Goal: Information Seeking & Learning: Check status

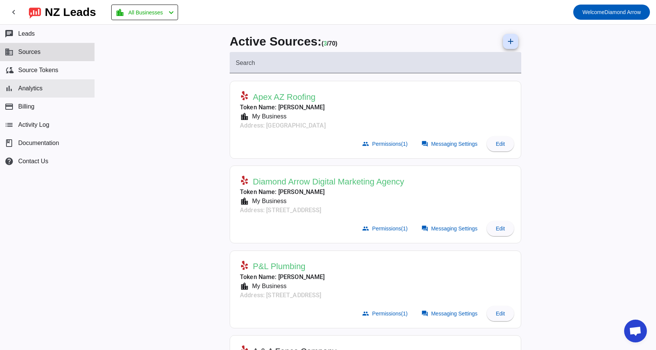
scroll to position [359, 0]
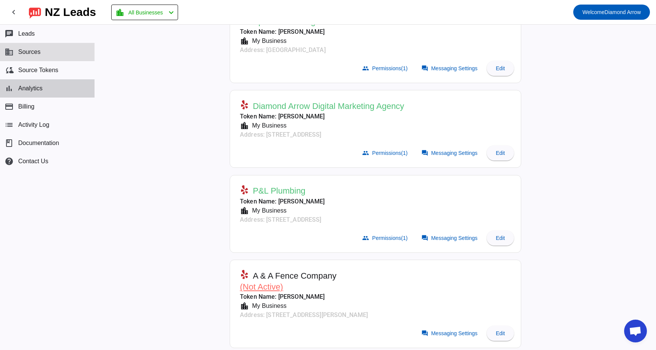
click at [40, 90] on span "Analytics" at bounding box center [30, 88] width 24 height 7
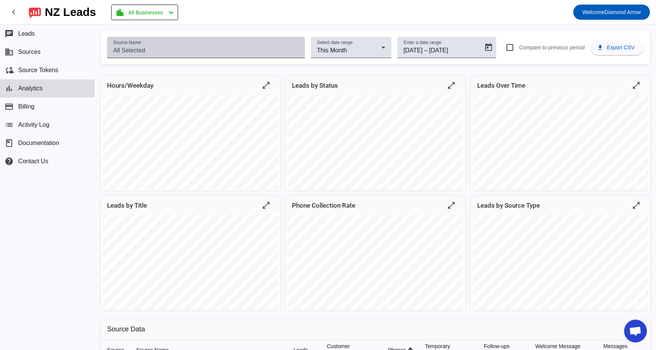
click at [146, 74] on div "Hours/Weekday open_in_full Leads by Status open_in_full Leads Over Time open_in…" at bounding box center [375, 191] width 561 height 243
click at [150, 47] on input "Source Name" at bounding box center [206, 50] width 186 height 9
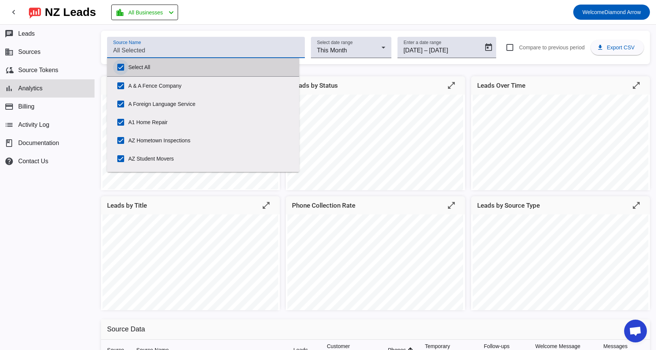
click at [123, 63] on input "Select All" at bounding box center [120, 67] width 15 height 15
checkbox input "false"
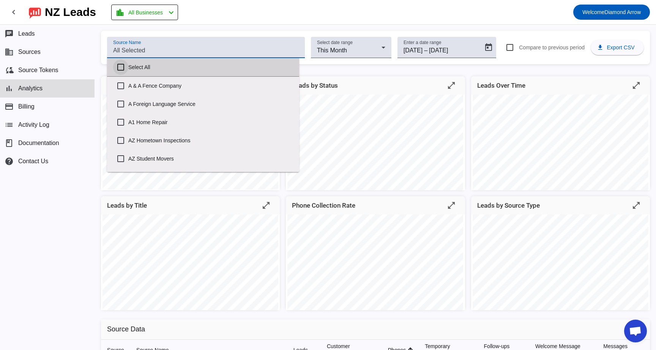
checkbox input "false"
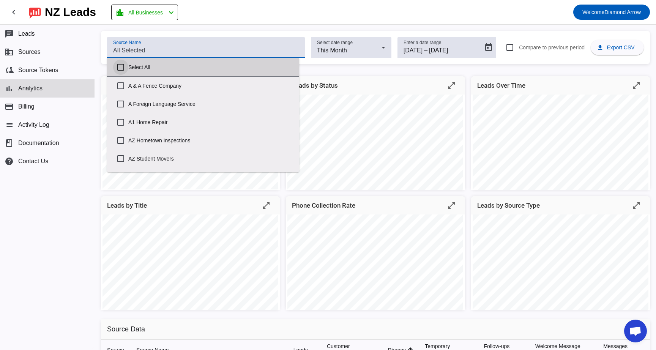
checkbox input "false"
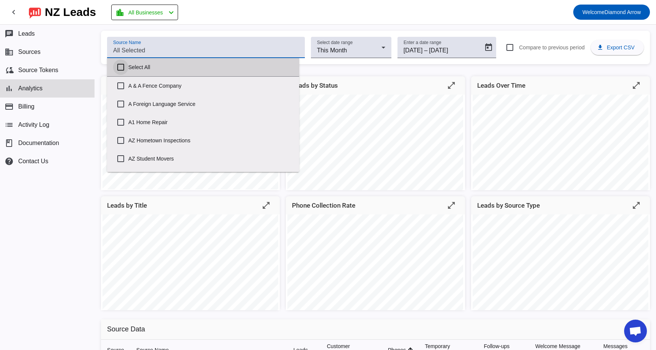
checkbox input "false"
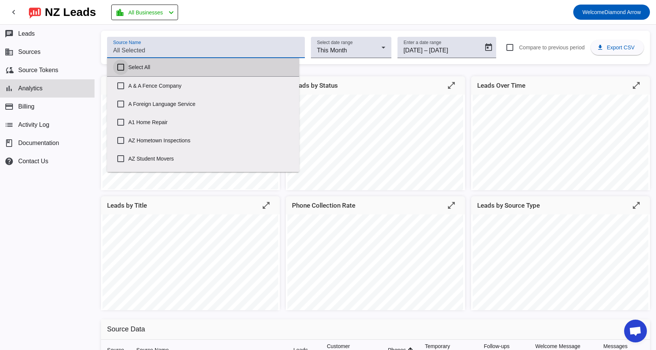
checkbox input "false"
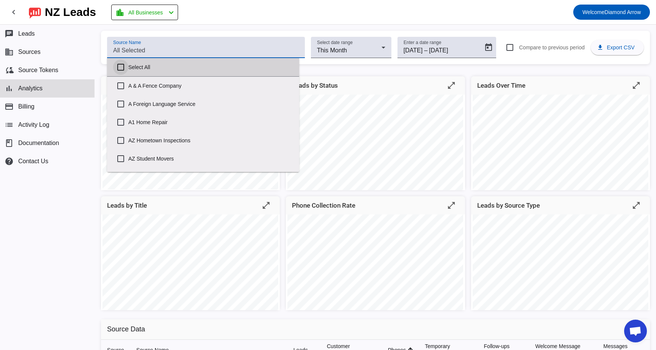
checkbox input "false"
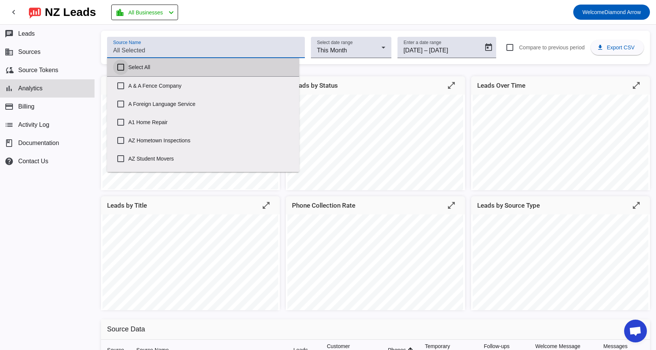
checkbox input "false"
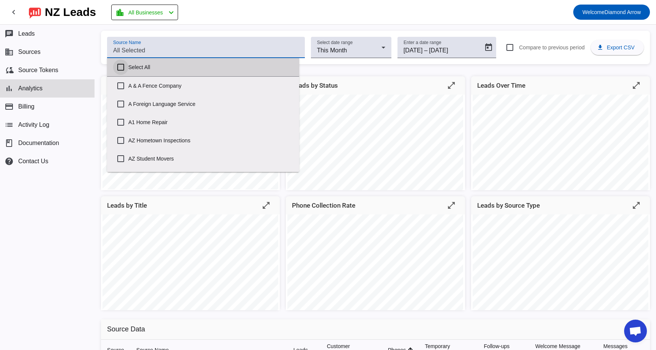
checkbox input "false"
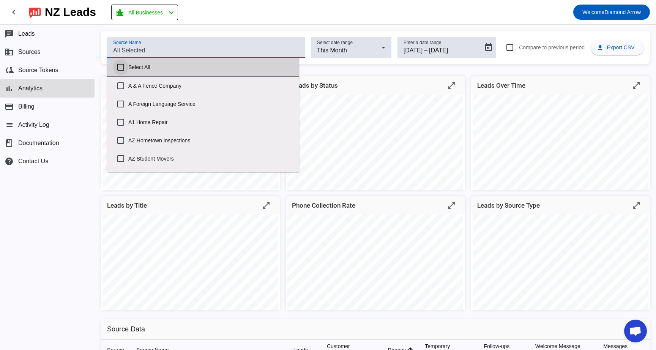
checkbox input "false"
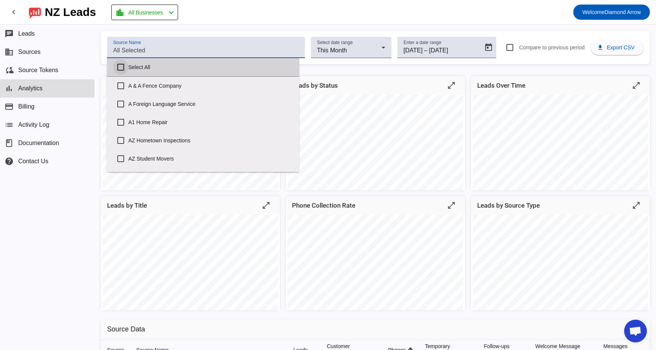
checkbox input "false"
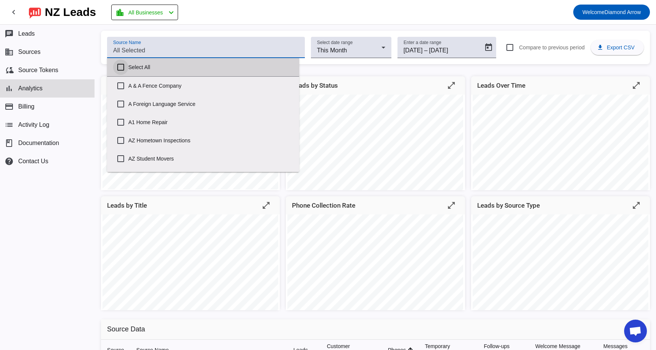
checkbox input "false"
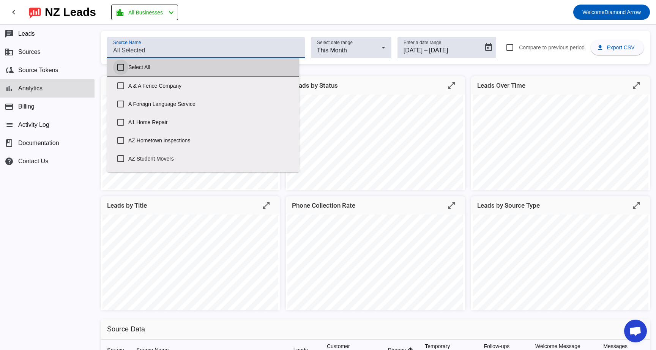
checkbox input "false"
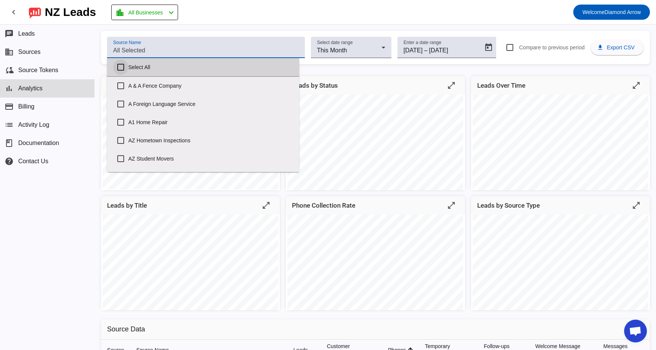
checkbox input "false"
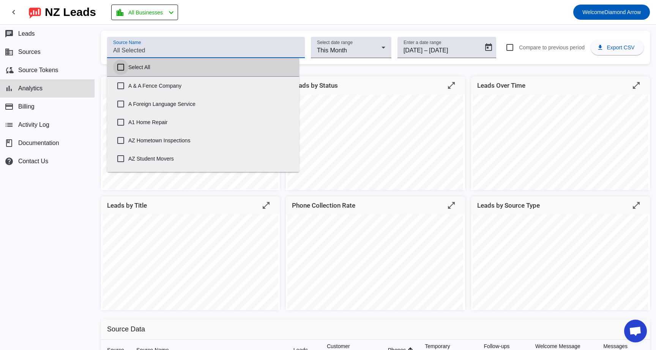
checkbox input "false"
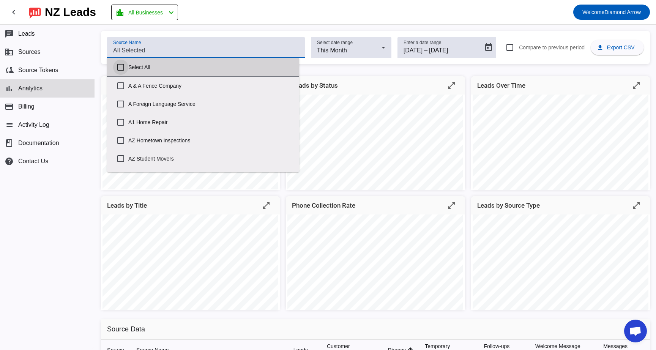
checkbox input "false"
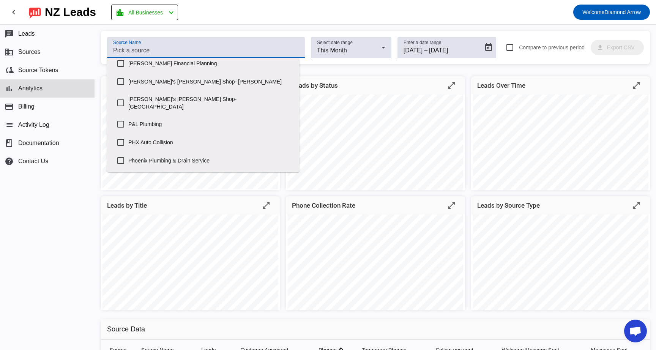
scroll to position [753, 0]
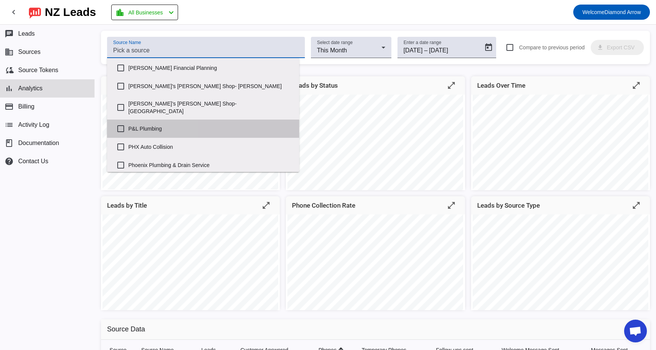
click at [152, 120] on label "P&L Plumbing" at bounding box center [210, 128] width 165 height 17
click at [128, 121] on input "P&L Plumbing" at bounding box center [120, 128] width 15 height 15
checkbox input "true"
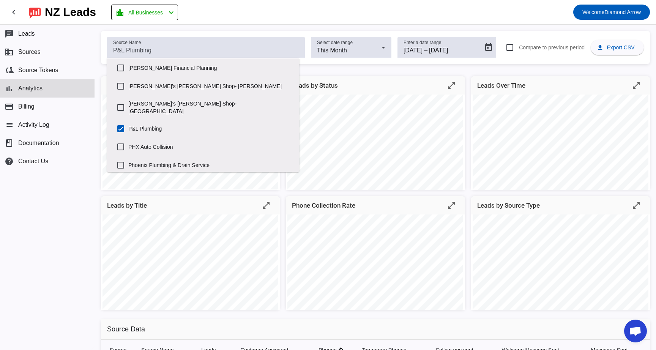
click at [511, 33] on div "Source Name Select date range This Month Enter a date range [DATE] [DATE] – [DA…" at bounding box center [375, 47] width 549 height 33
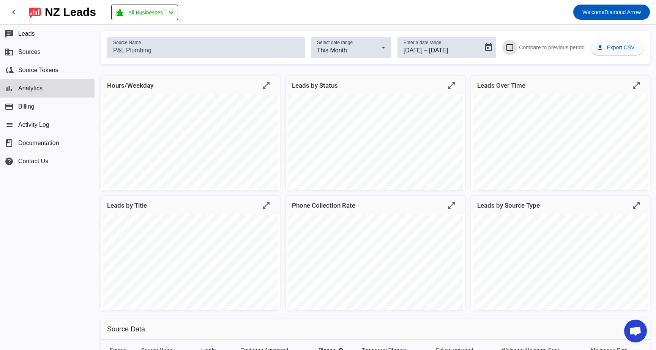
click at [503, 46] on input "Compare to previous period" at bounding box center [510, 47] width 15 height 15
checkbox input "false"
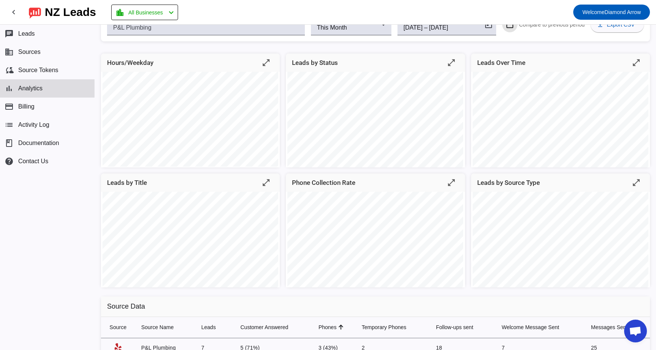
scroll to position [52, 0]
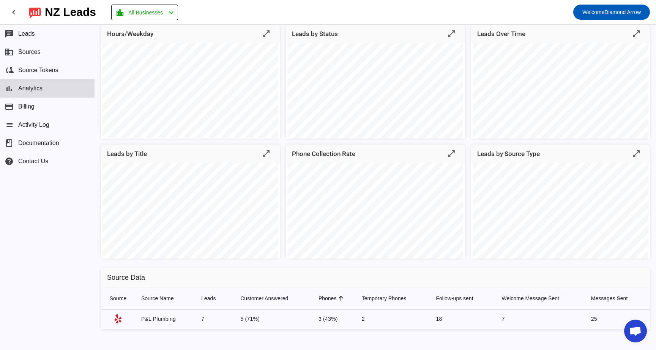
click at [155, 311] on td "P&L Plumbing" at bounding box center [165, 320] width 60 height 20
click at [155, 319] on td "P&L Plumbing" at bounding box center [165, 320] width 60 height 20
click at [17, 14] on mat-icon "chevron_left" at bounding box center [13, 12] width 9 height 9
